Goal: Task Accomplishment & Management: Use online tool/utility

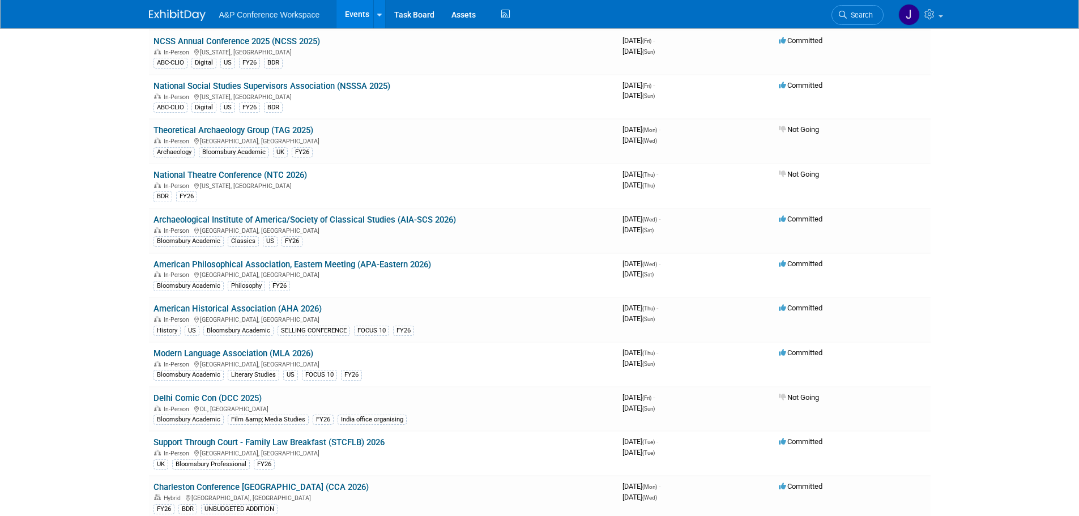
scroll to position [3343, 0]
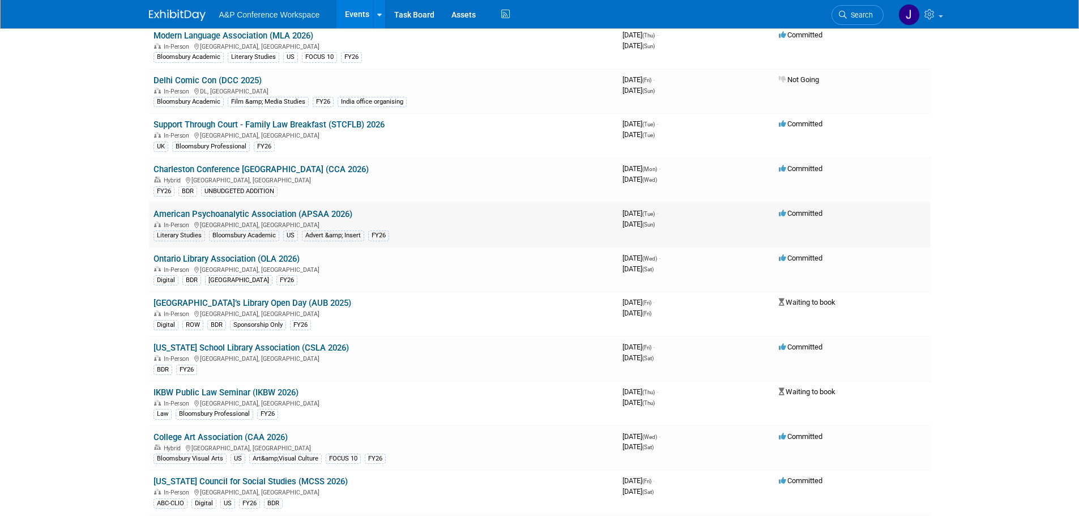
click at [272, 216] on link "American Psychoanalytic Association (APSAA 2026)" at bounding box center [253, 214] width 199 height 10
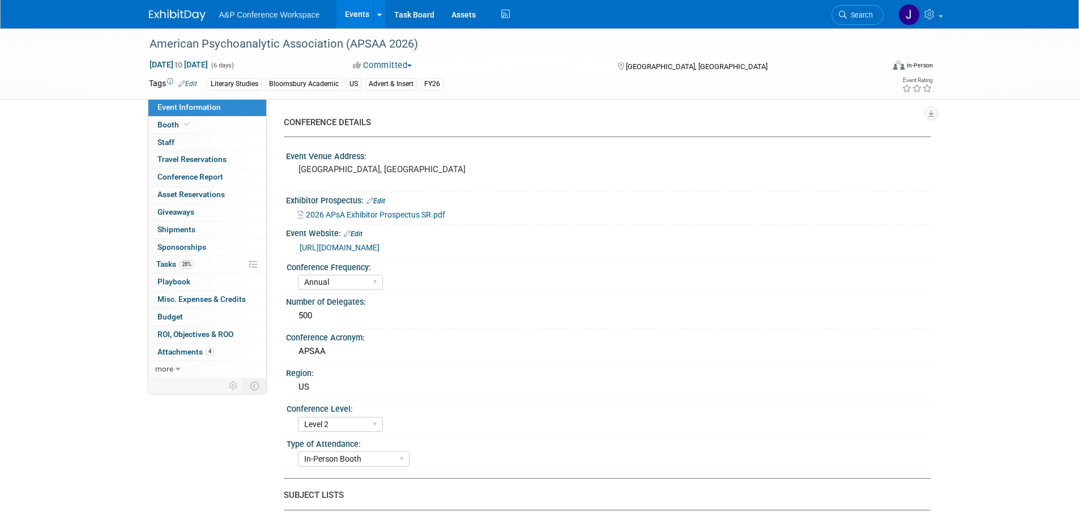
select select "Annual"
select select "Level 2"
select select "In-Person Booth"
select select "Literary Studies"
select select "Bloomsbury Academic"
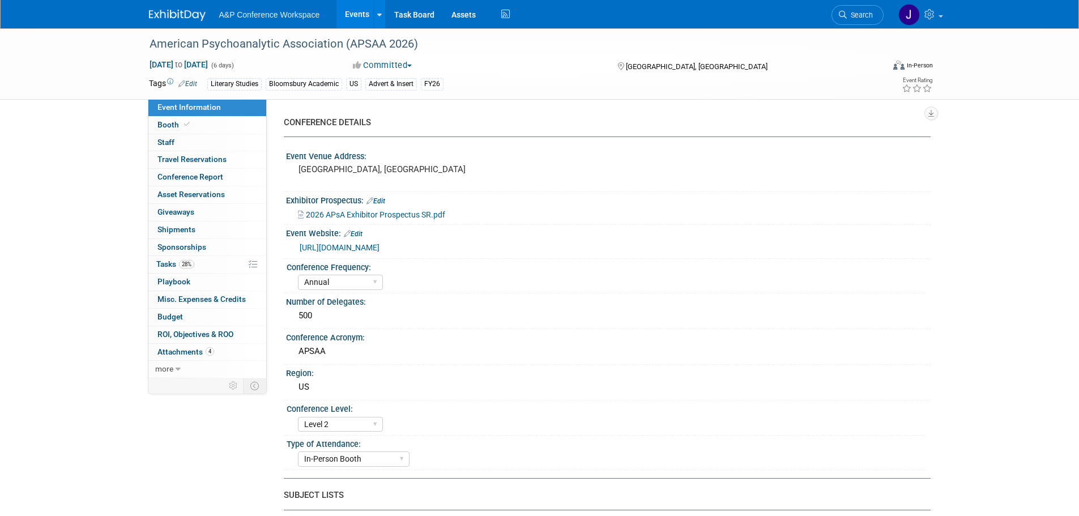
select select "Amanda Oney"
select select "Paige Papandrea"
select select "Michelle Kelly"
select select "Networking/Commissioning"
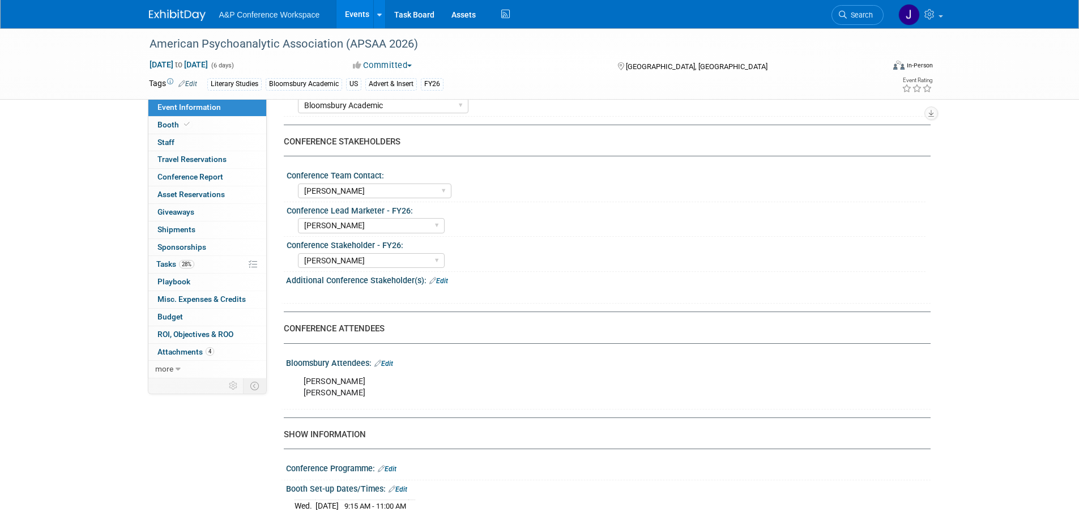
scroll to position [510, 0]
